Goal: Transaction & Acquisition: Subscribe to service/newsletter

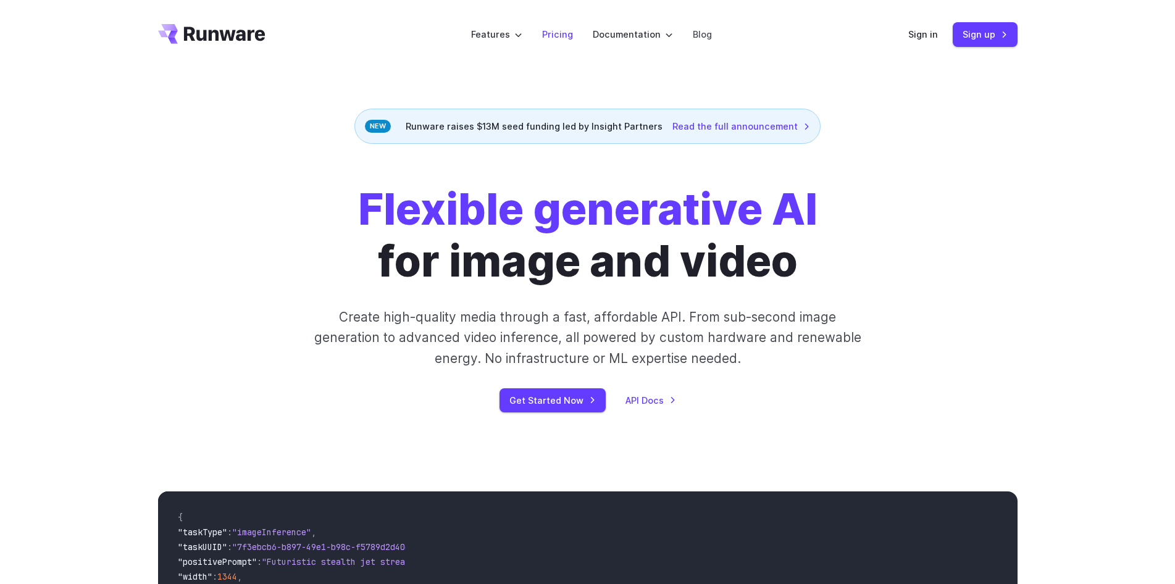
click at [568, 38] on link "Pricing" at bounding box center [557, 34] width 31 height 14
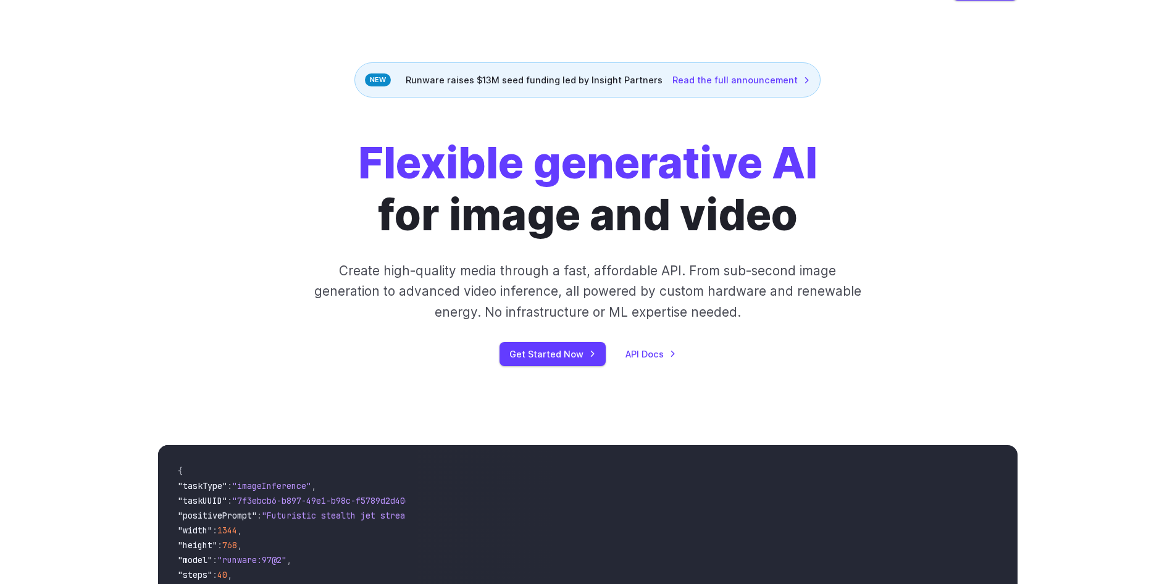
scroll to position [62, 0]
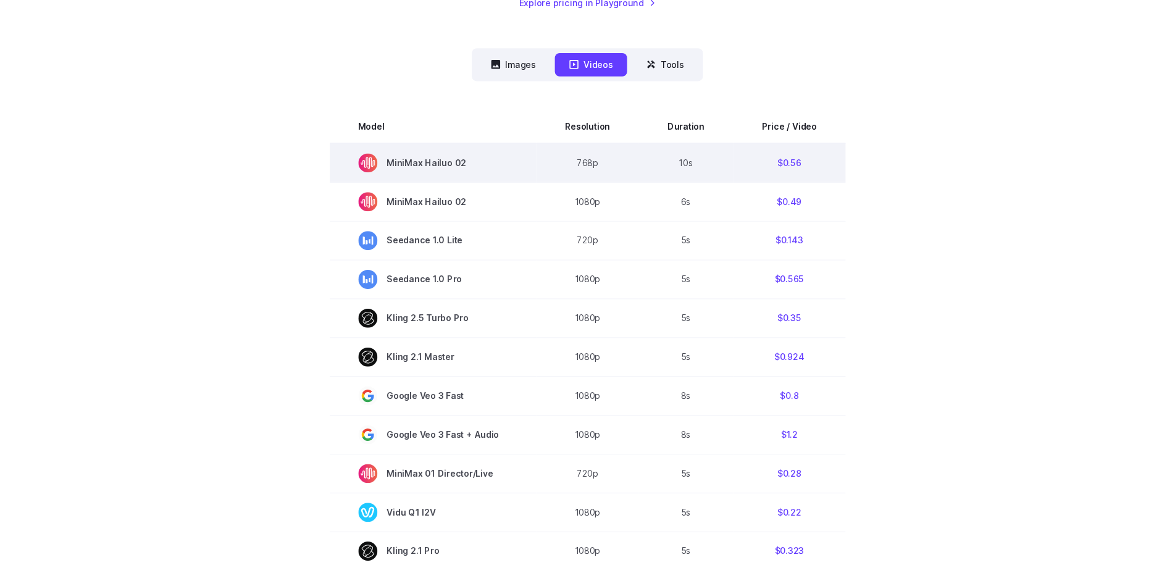
scroll to position [309, 0]
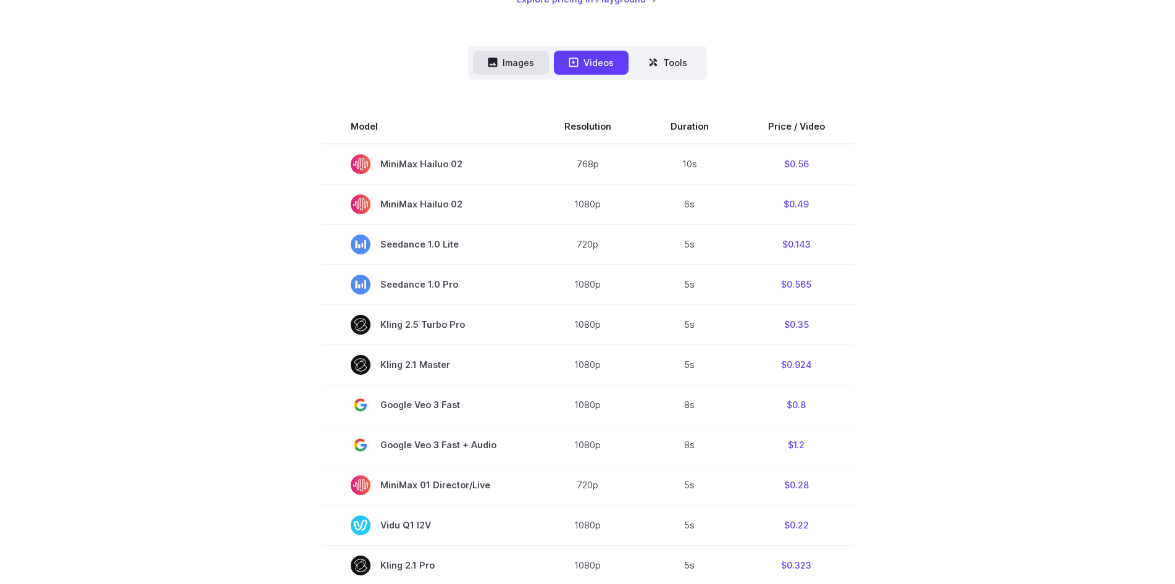
click at [529, 68] on button "Images" at bounding box center [511, 63] width 76 height 24
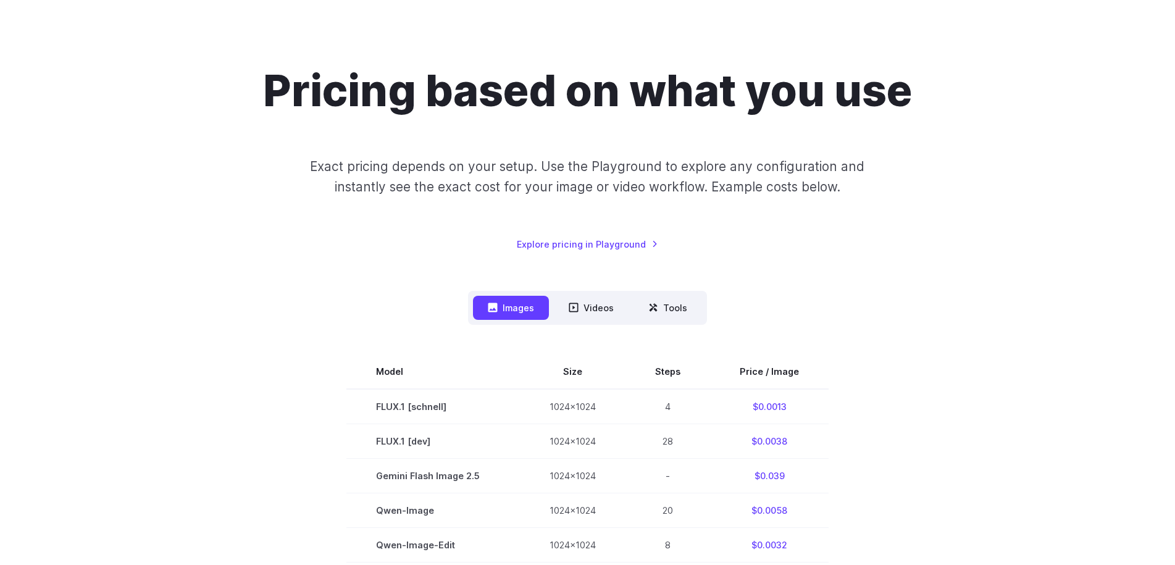
scroll to position [0, 0]
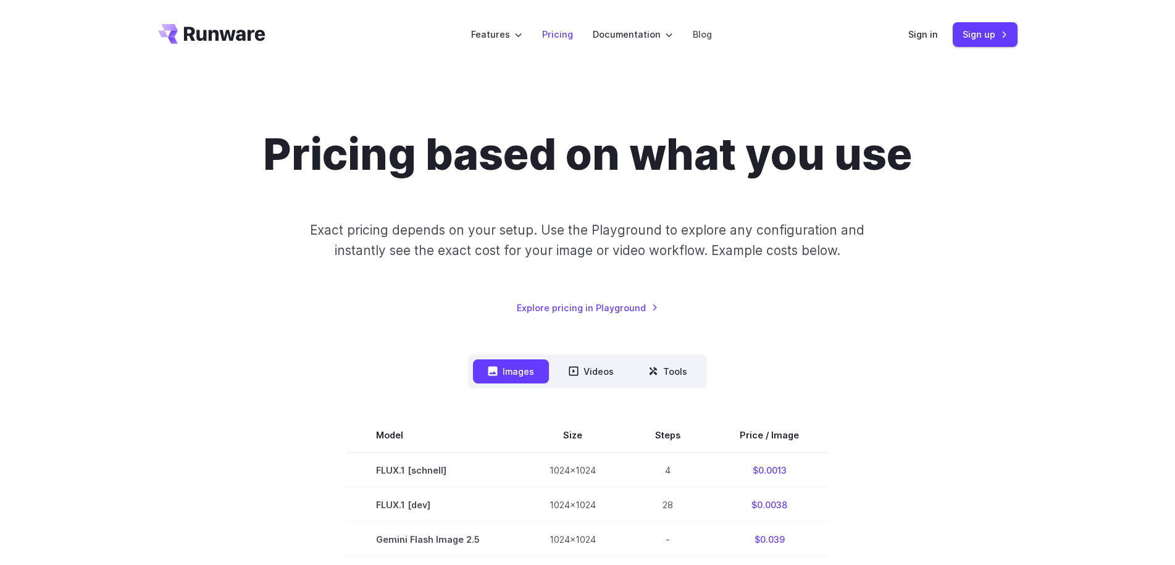
click at [568, 34] on link "Pricing" at bounding box center [557, 34] width 31 height 14
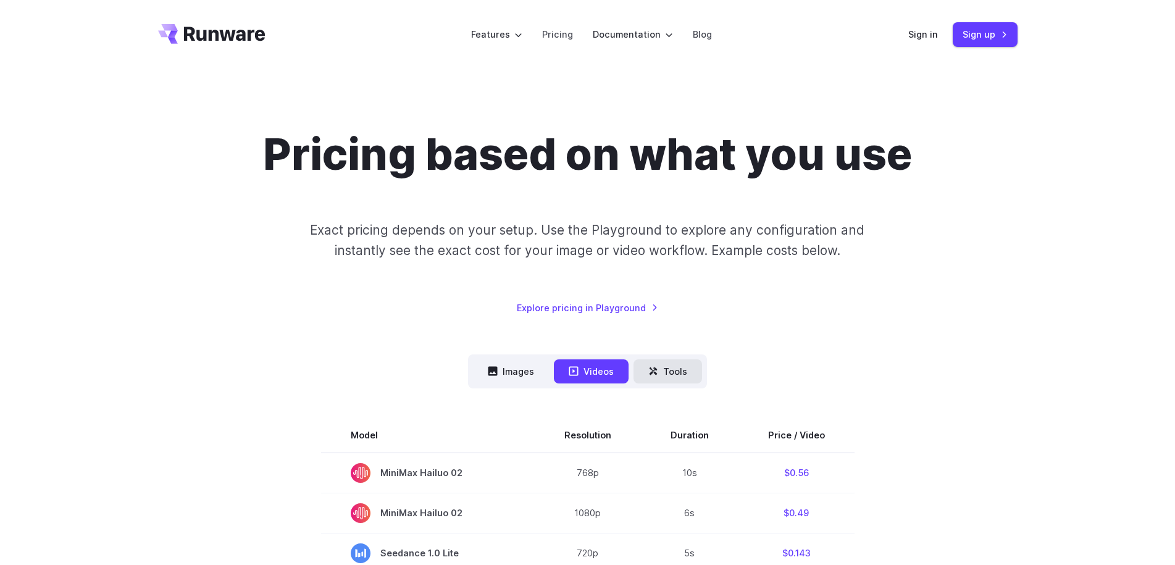
click at [671, 372] on button "Tools" at bounding box center [668, 371] width 69 height 24
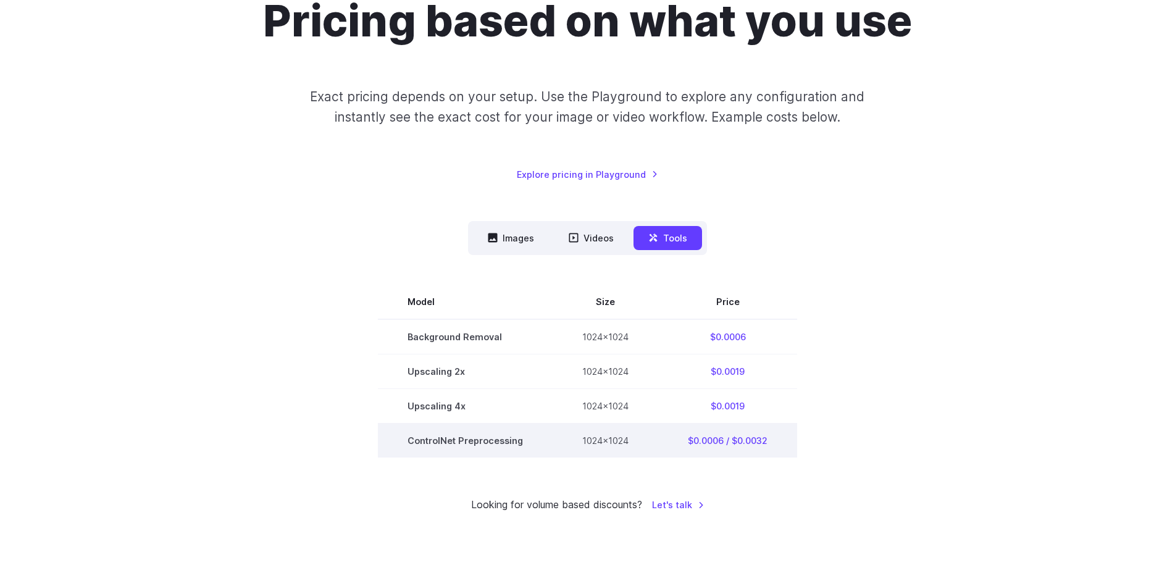
scroll to position [185, 0]
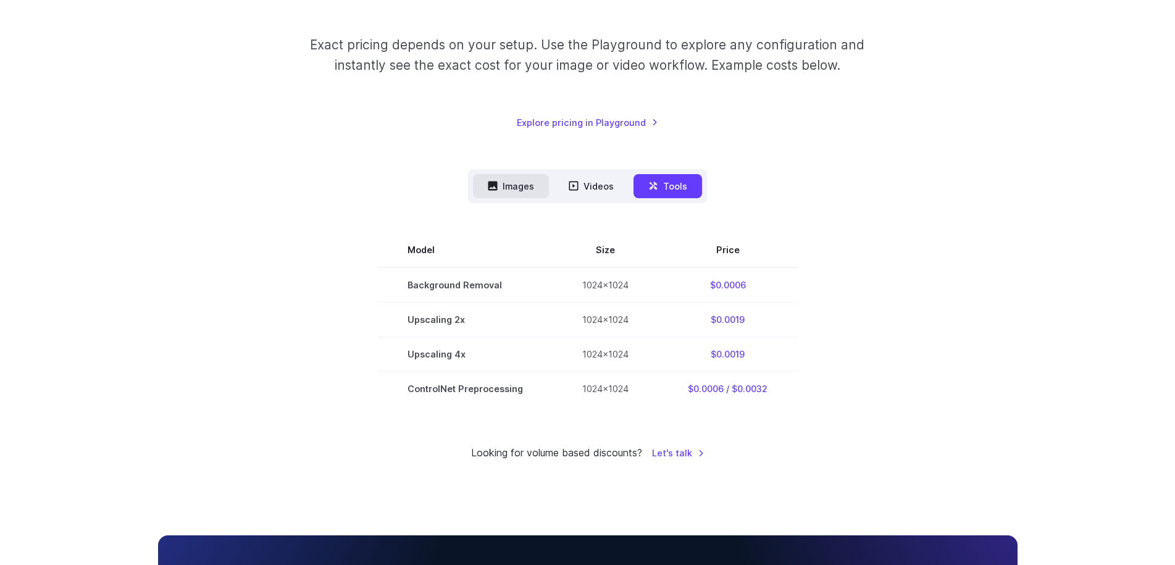
click at [516, 189] on button "Images" at bounding box center [511, 186] width 76 height 24
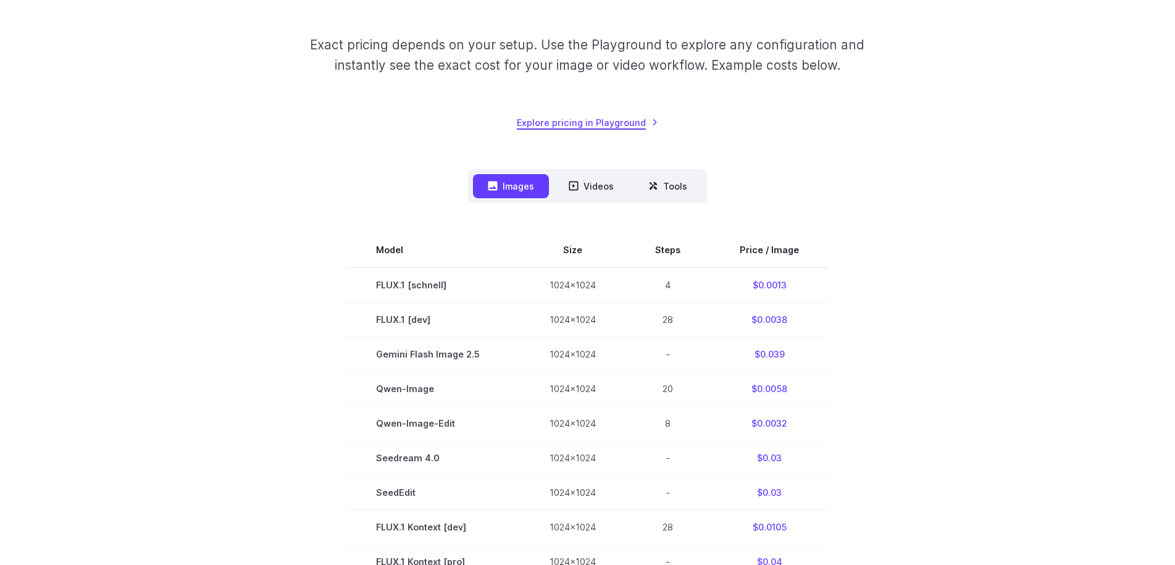
click at [612, 123] on link "Explore pricing in Playground" at bounding box center [587, 122] width 141 height 14
